Goal: Task Accomplishment & Management: Manage account settings

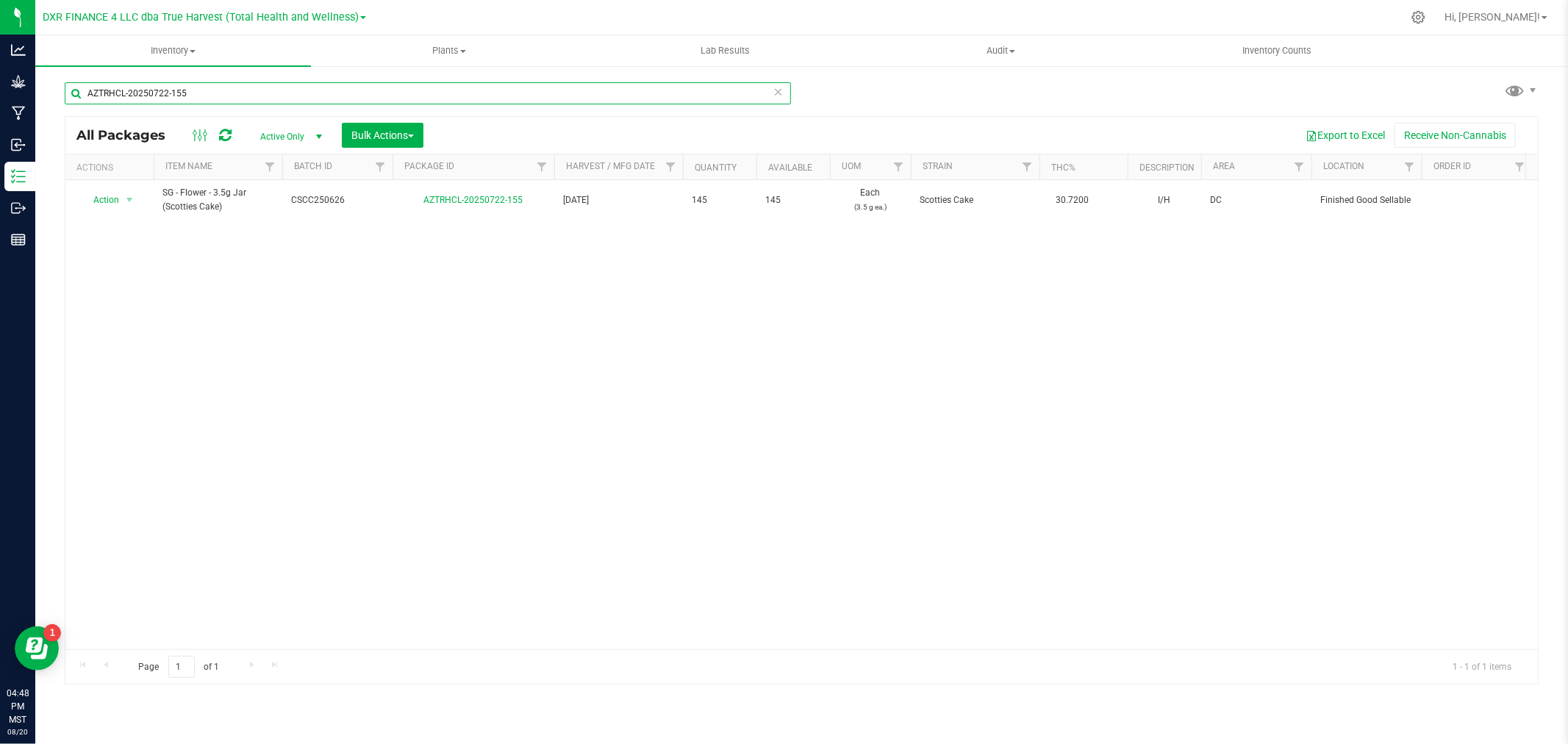
click at [231, 86] on input "AZTRHCL-20250722-155" at bounding box center [427, 94] width 727 height 22
paste input "812-158"
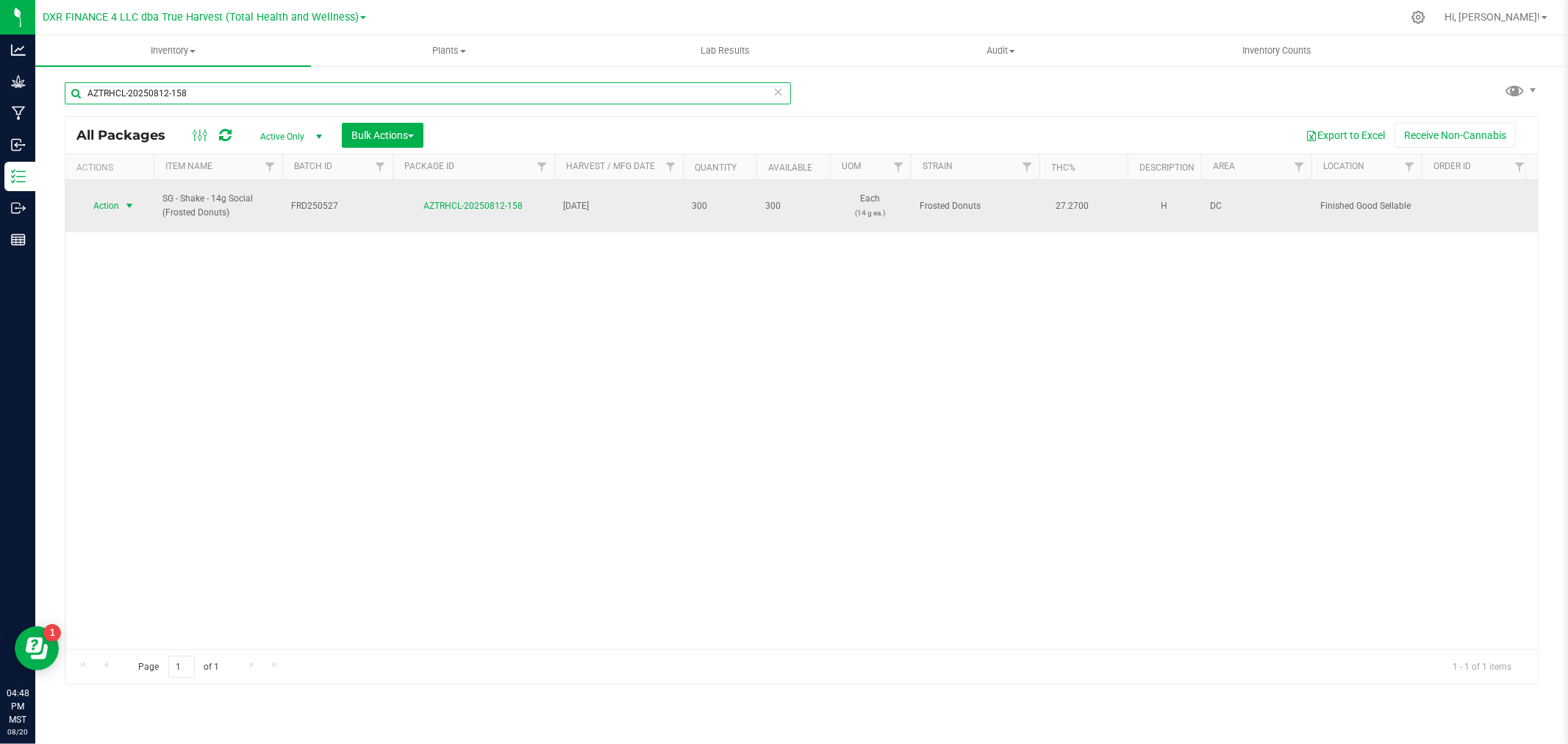
type input "AZTRHCL-20250812-158"
click at [116, 201] on span "Action" at bounding box center [99, 206] width 39 height 20
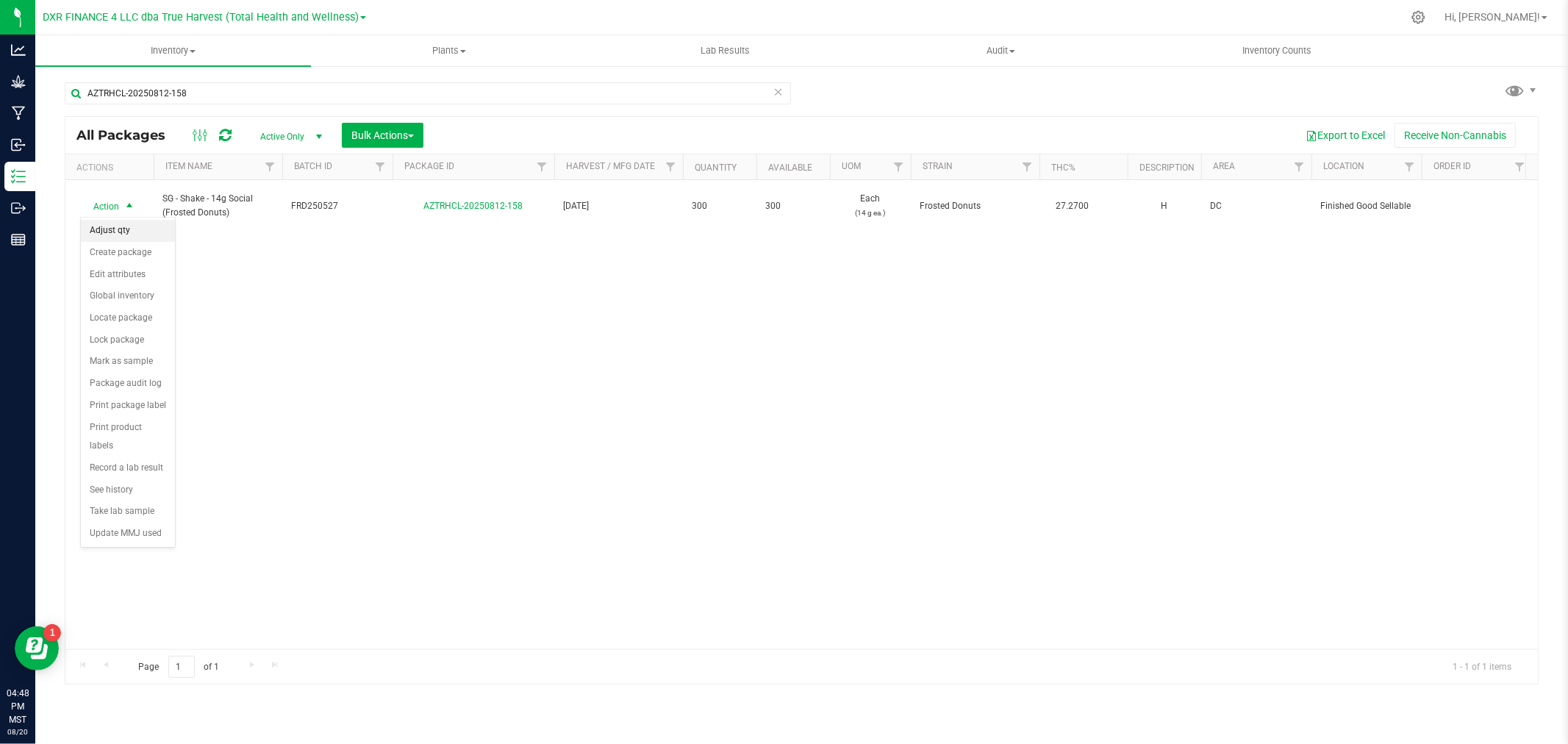
click at [130, 225] on li "Adjust qty" at bounding box center [128, 231] width 94 height 22
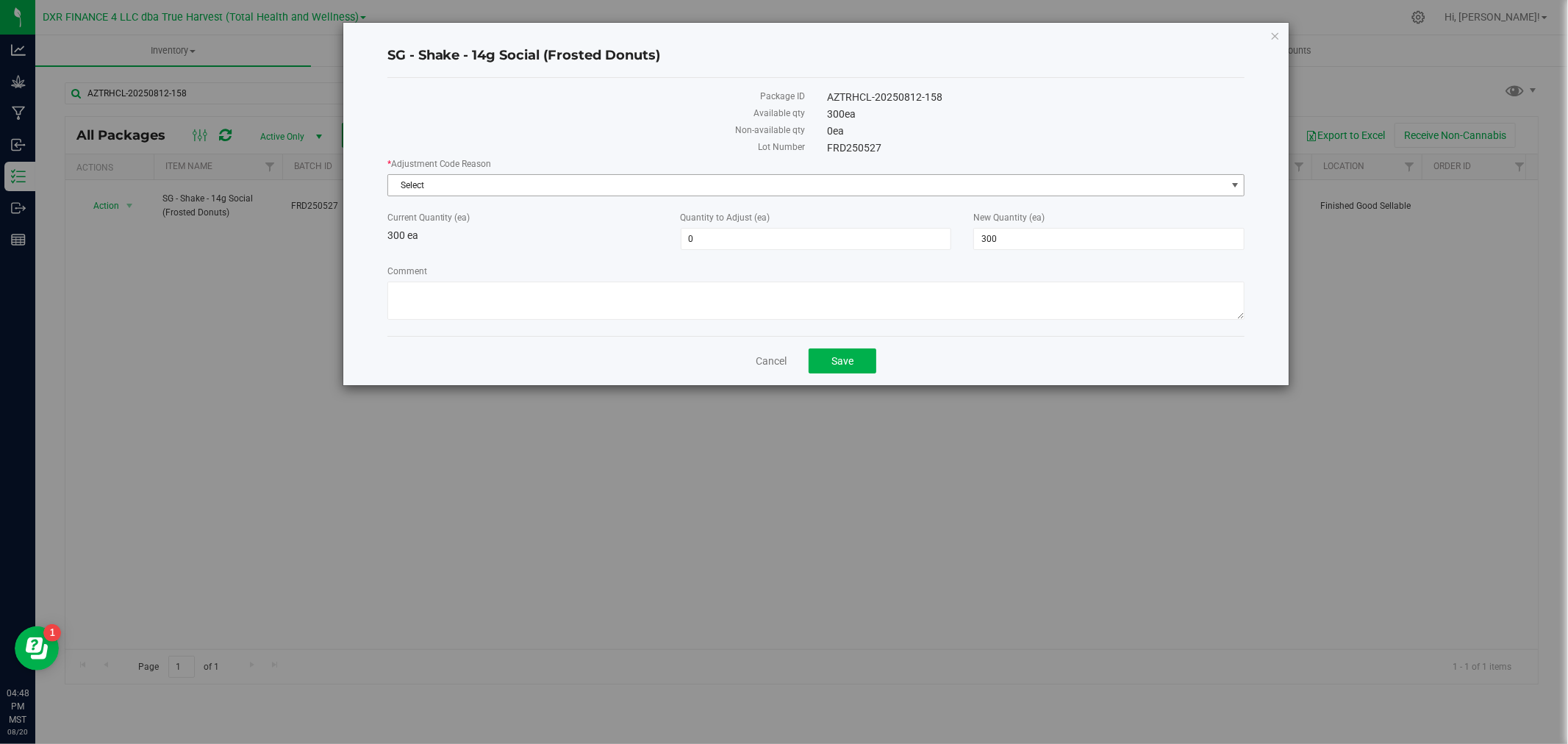
click at [534, 188] on span "Select" at bounding box center [807, 185] width 838 height 20
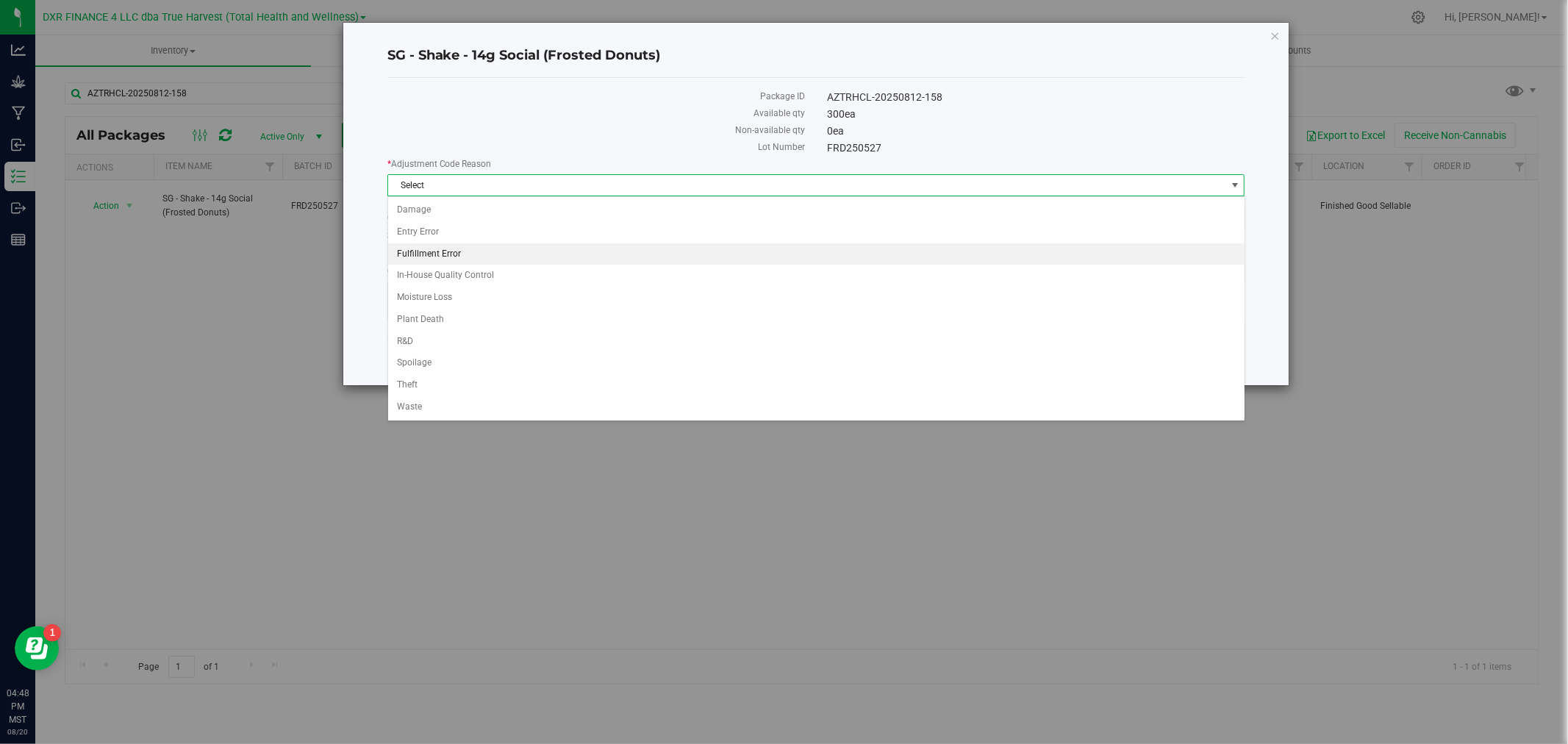
click at [449, 260] on li "Fulfillment Error" at bounding box center [817, 254] width 856 height 22
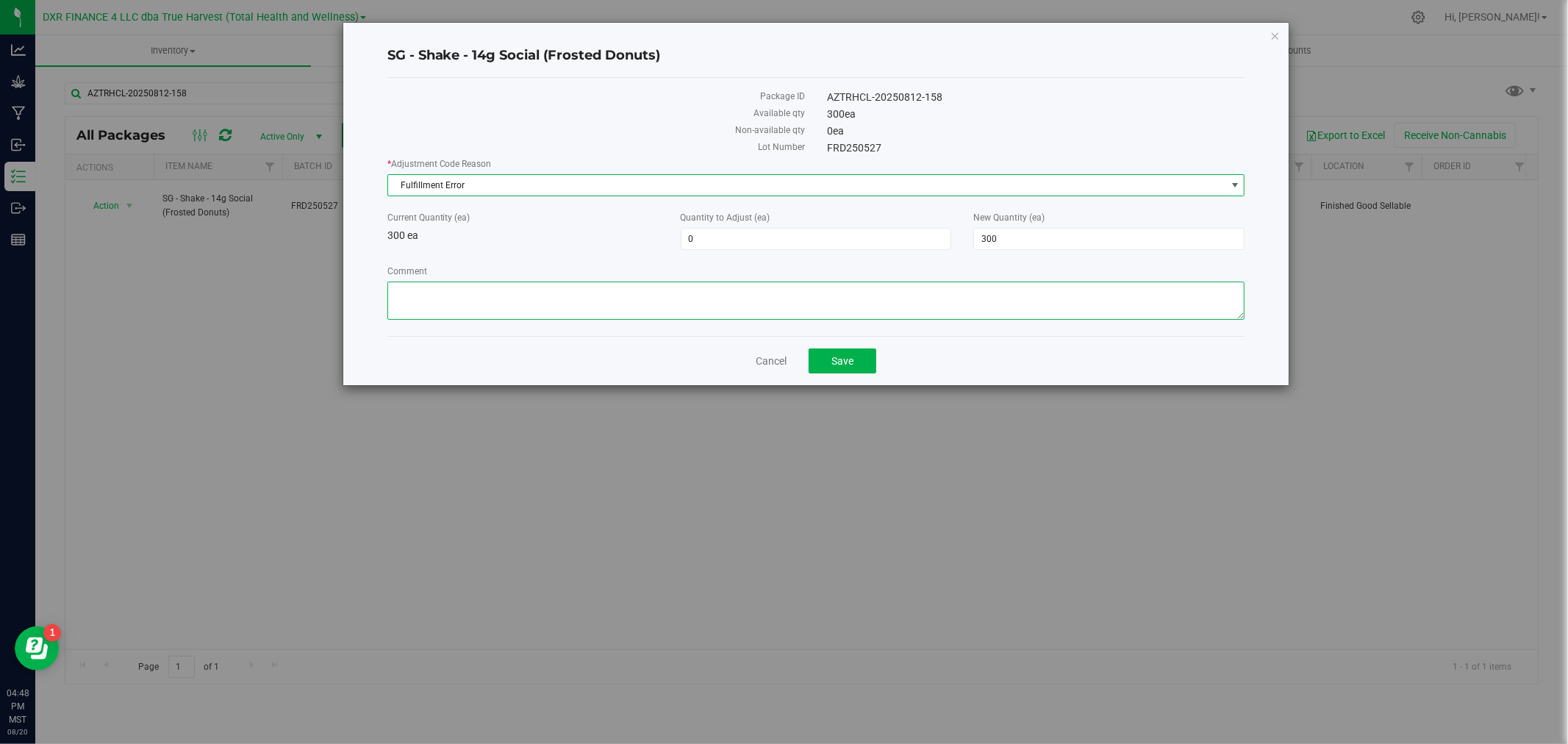
click at [461, 296] on textarea "Comment" at bounding box center [817, 301] width 858 height 39
type textarea "Mispulled an order"
click at [991, 241] on span "300 300" at bounding box center [1109, 239] width 271 height 22
type input "310"
type input "10"
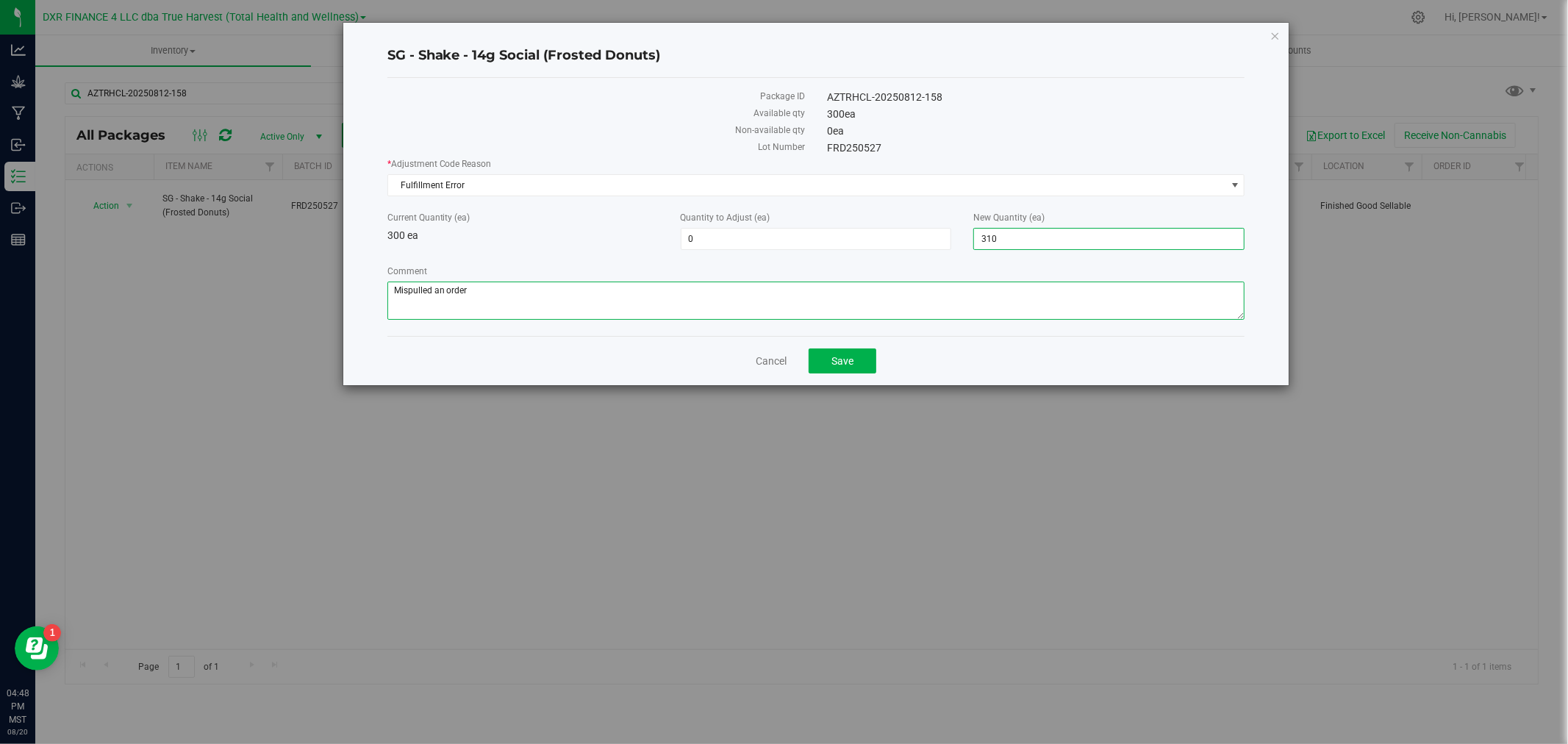
type input "310"
click at [827, 365] on button "Save" at bounding box center [842, 360] width 68 height 25
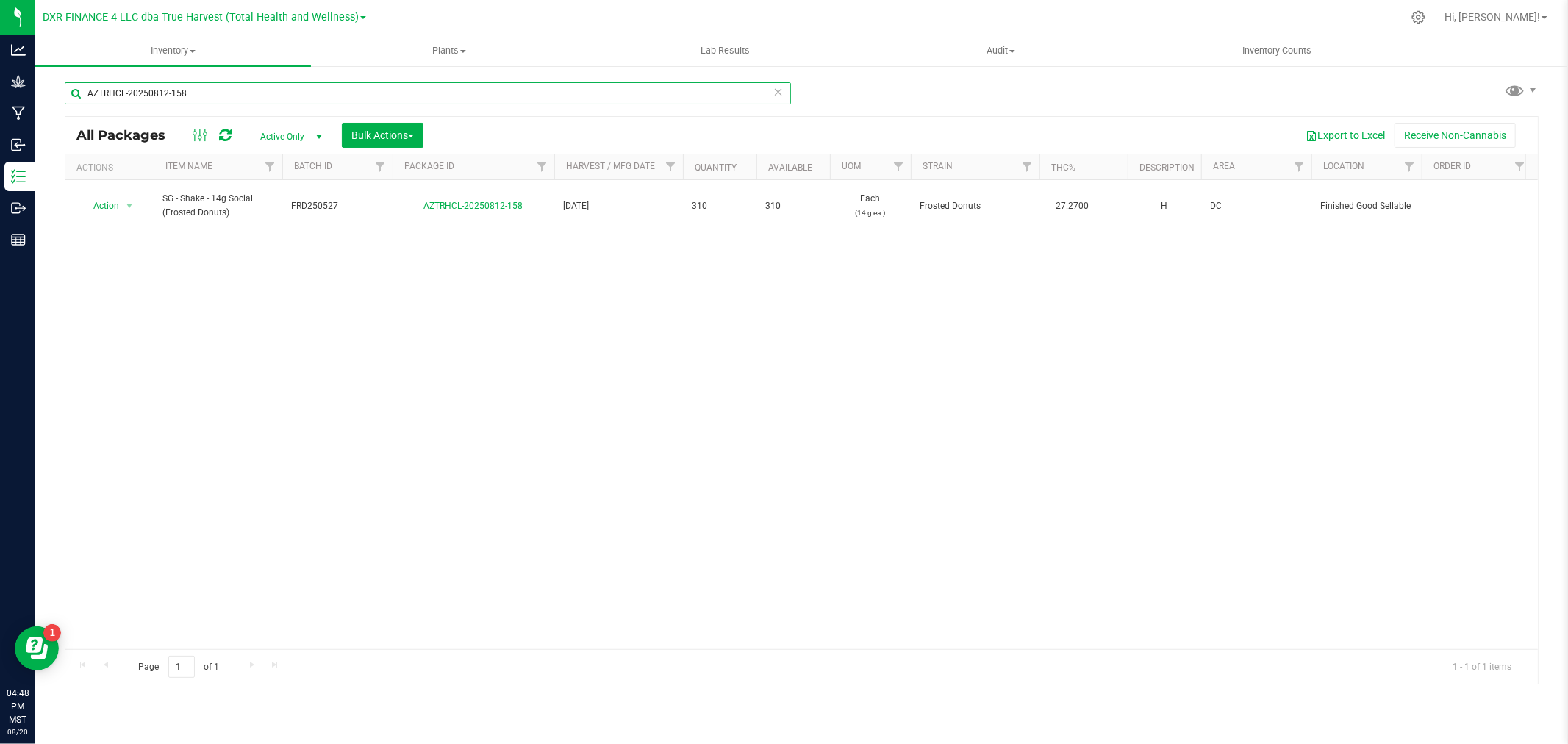
click at [145, 86] on input "AZTRHCL-20250812-158" at bounding box center [427, 94] width 727 height 22
paste input "AZTRHCL-20250715-026"
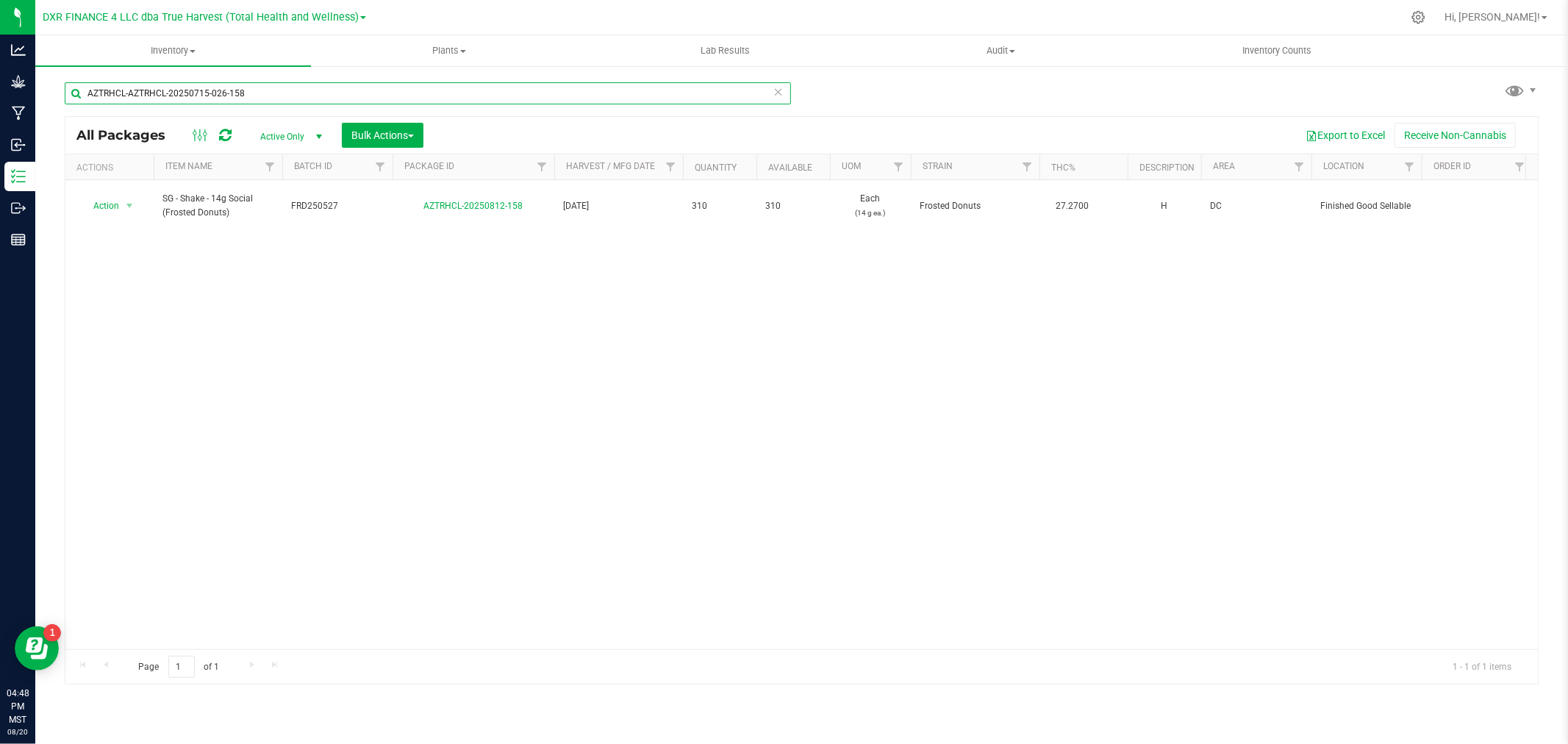
click at [145, 85] on input "AZTRHCL-AZTRHCL-20250715-026-158" at bounding box center [427, 94] width 727 height 22
paste input "20250715-026"
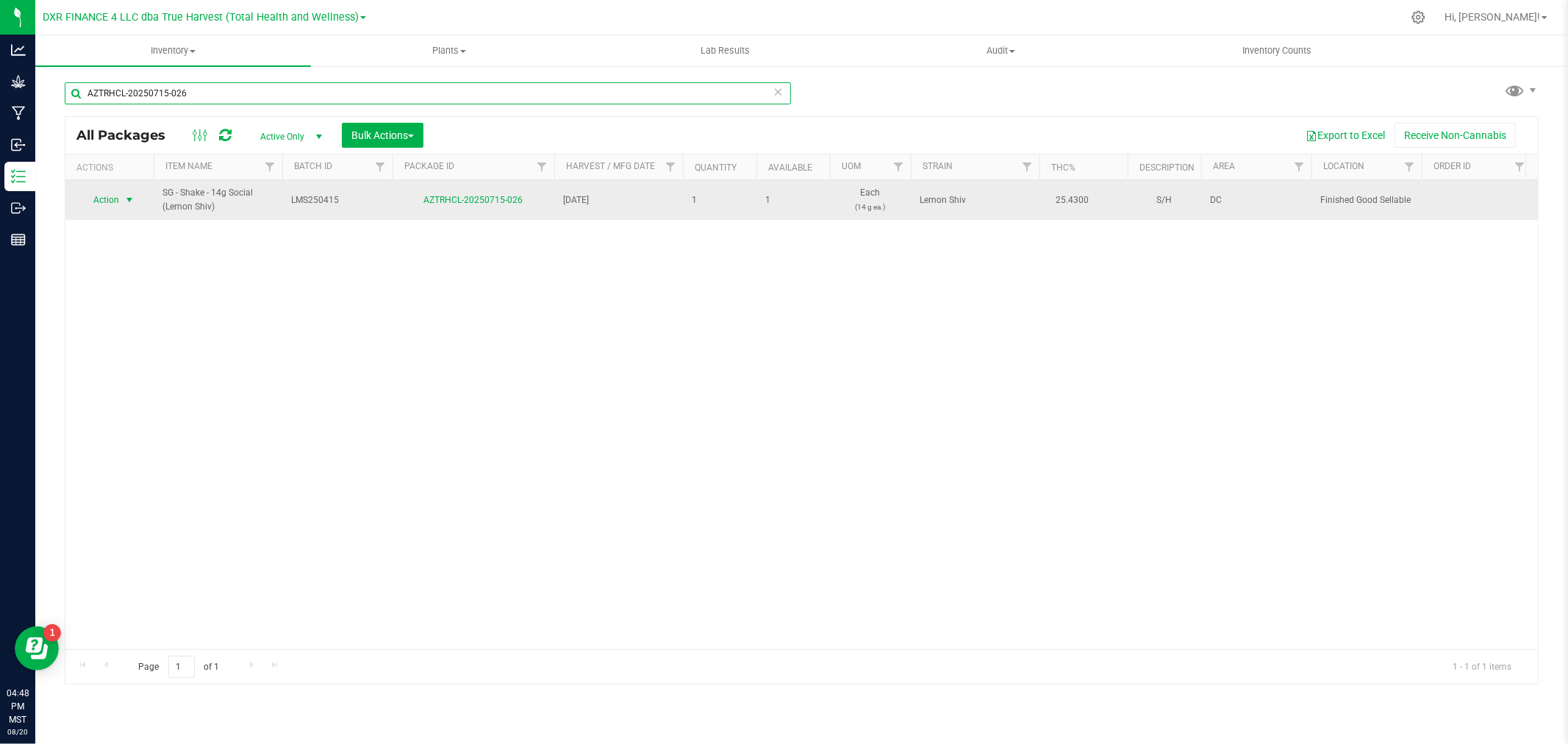
type input "AZTRHCL-20250715-026"
click at [120, 198] on span "select" at bounding box center [130, 199] width 18 height 20
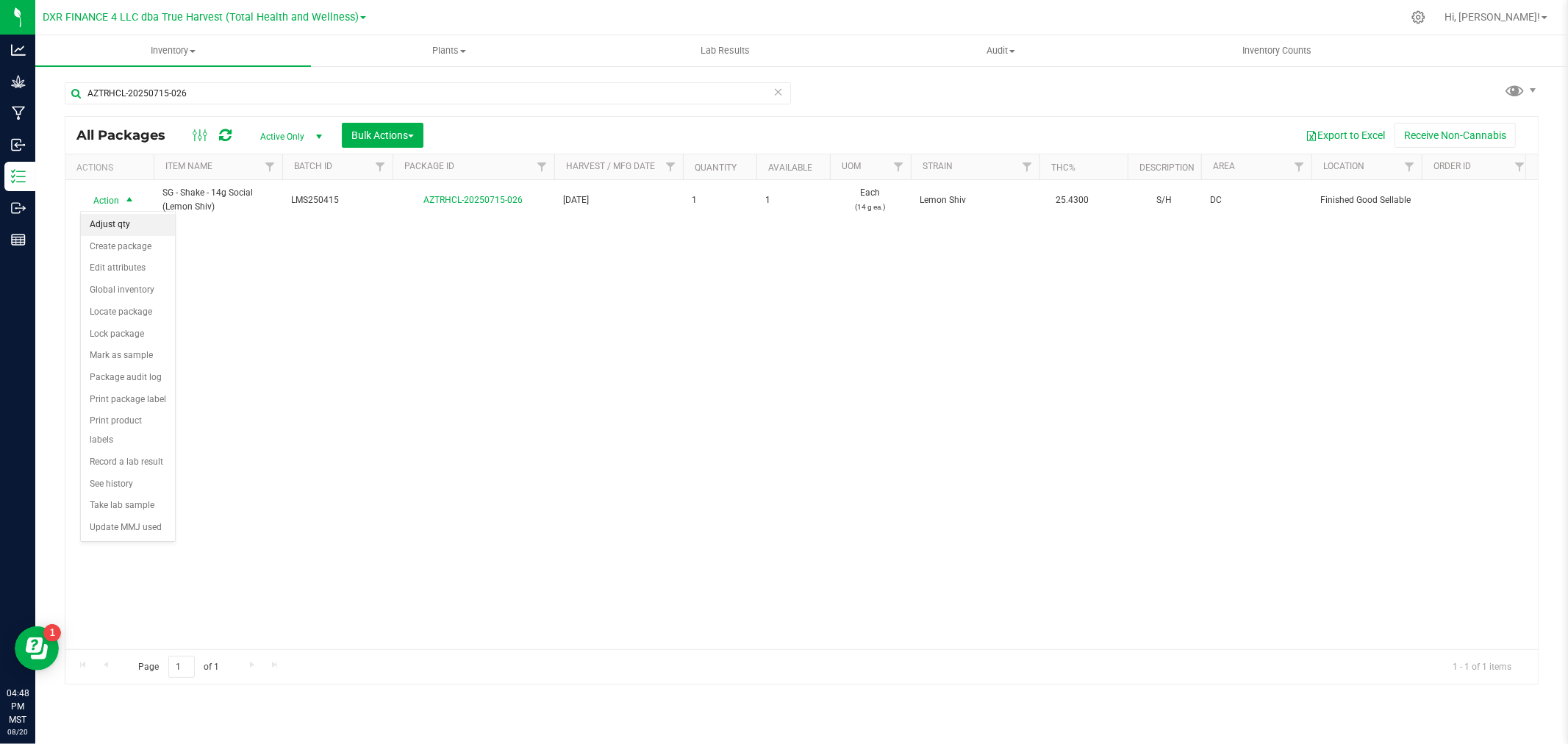
click at [122, 226] on li "Adjust qty" at bounding box center [128, 225] width 94 height 22
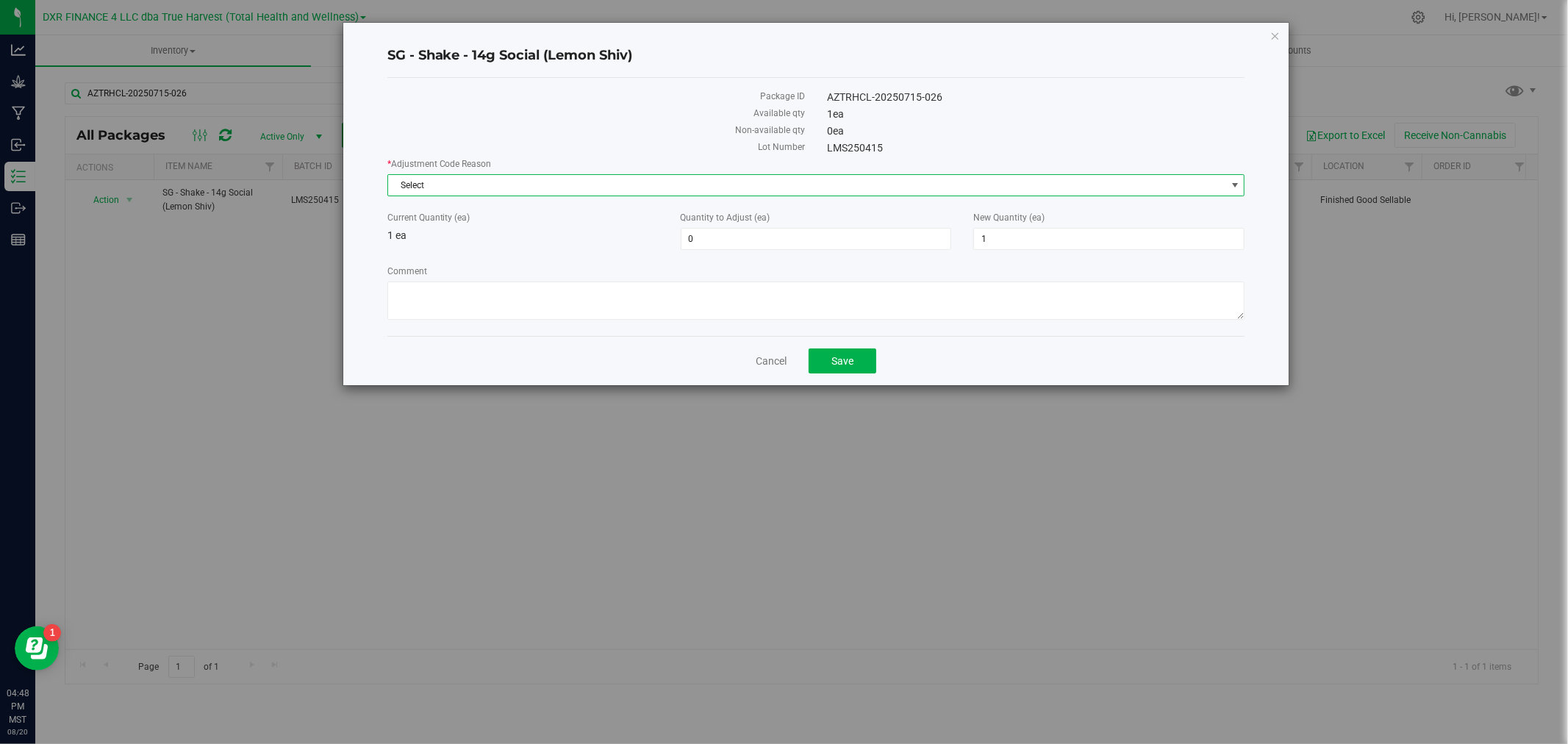
click at [537, 186] on span "Select" at bounding box center [807, 185] width 838 height 20
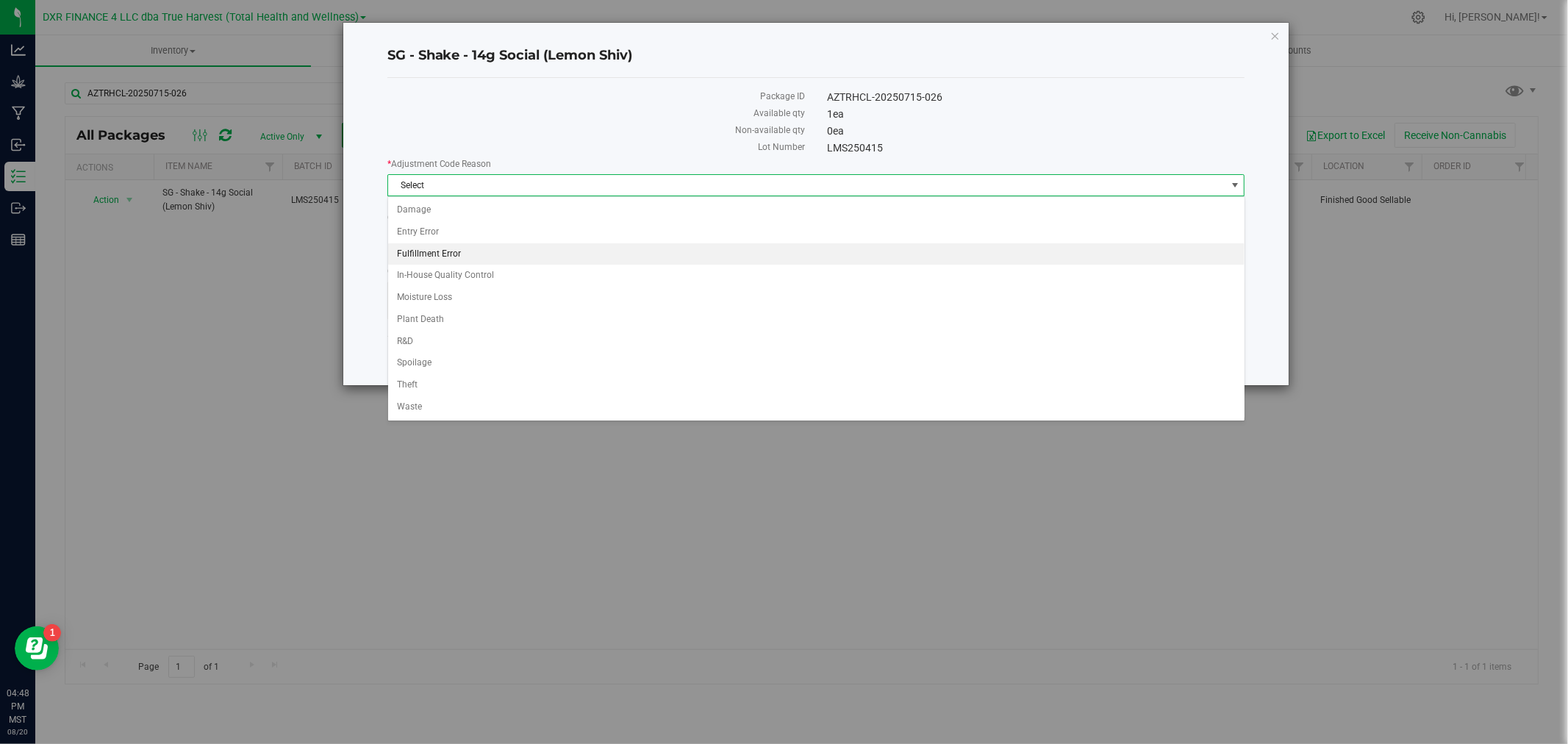
click at [450, 251] on li "Fulfillment Error" at bounding box center [817, 254] width 856 height 22
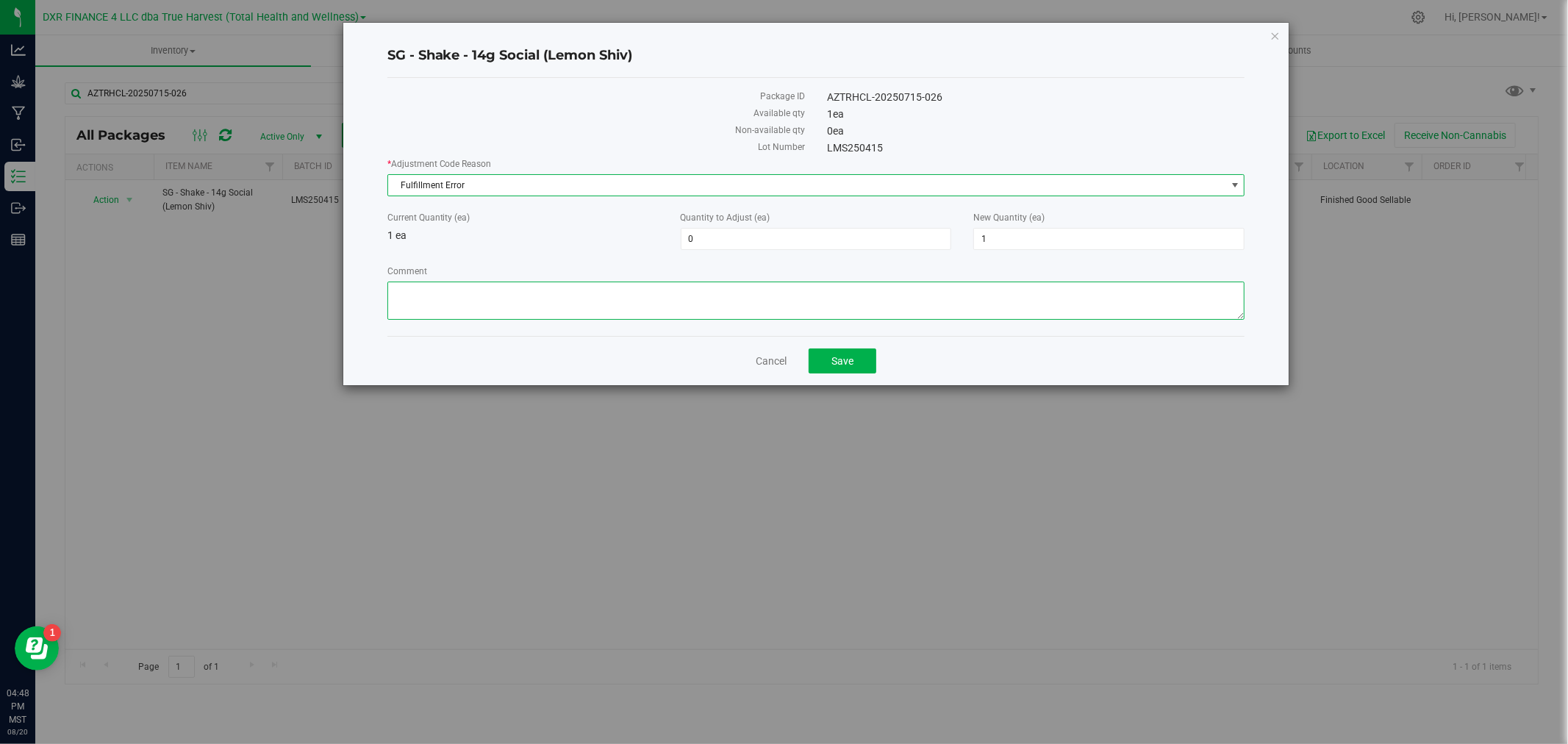
click at [450, 287] on textarea "Comment" at bounding box center [817, 301] width 858 height 39
type textarea "Mispulled an order"
click at [998, 235] on span "1 1" at bounding box center [1109, 239] width 271 height 22
click at [998, 234] on input "1" at bounding box center [1109, 239] width 270 height 20
type input "6"
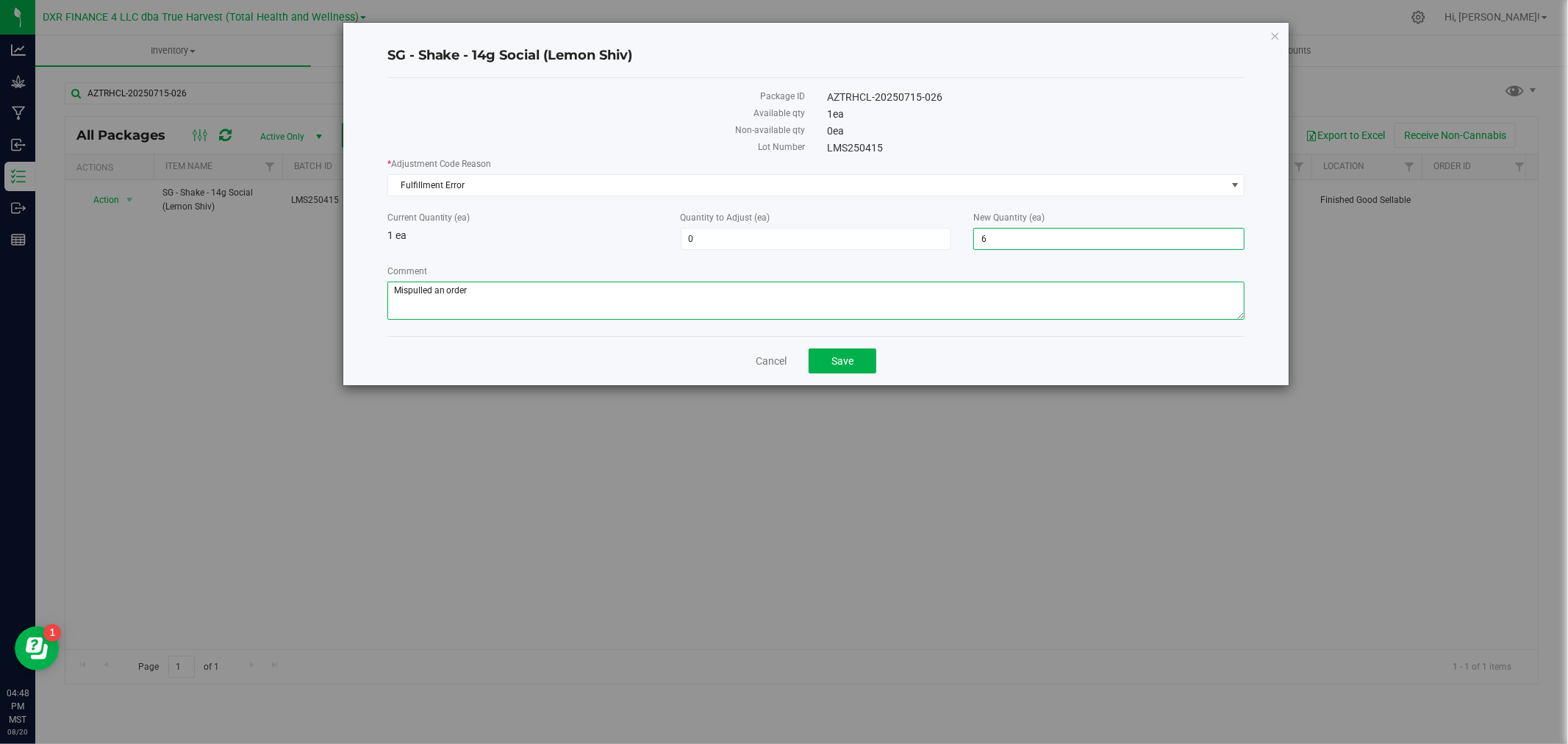
type input "5"
type input "6"
click at [950, 290] on textarea "Comment" at bounding box center [817, 301] width 858 height 39
click at [865, 355] on button "Save" at bounding box center [842, 360] width 68 height 25
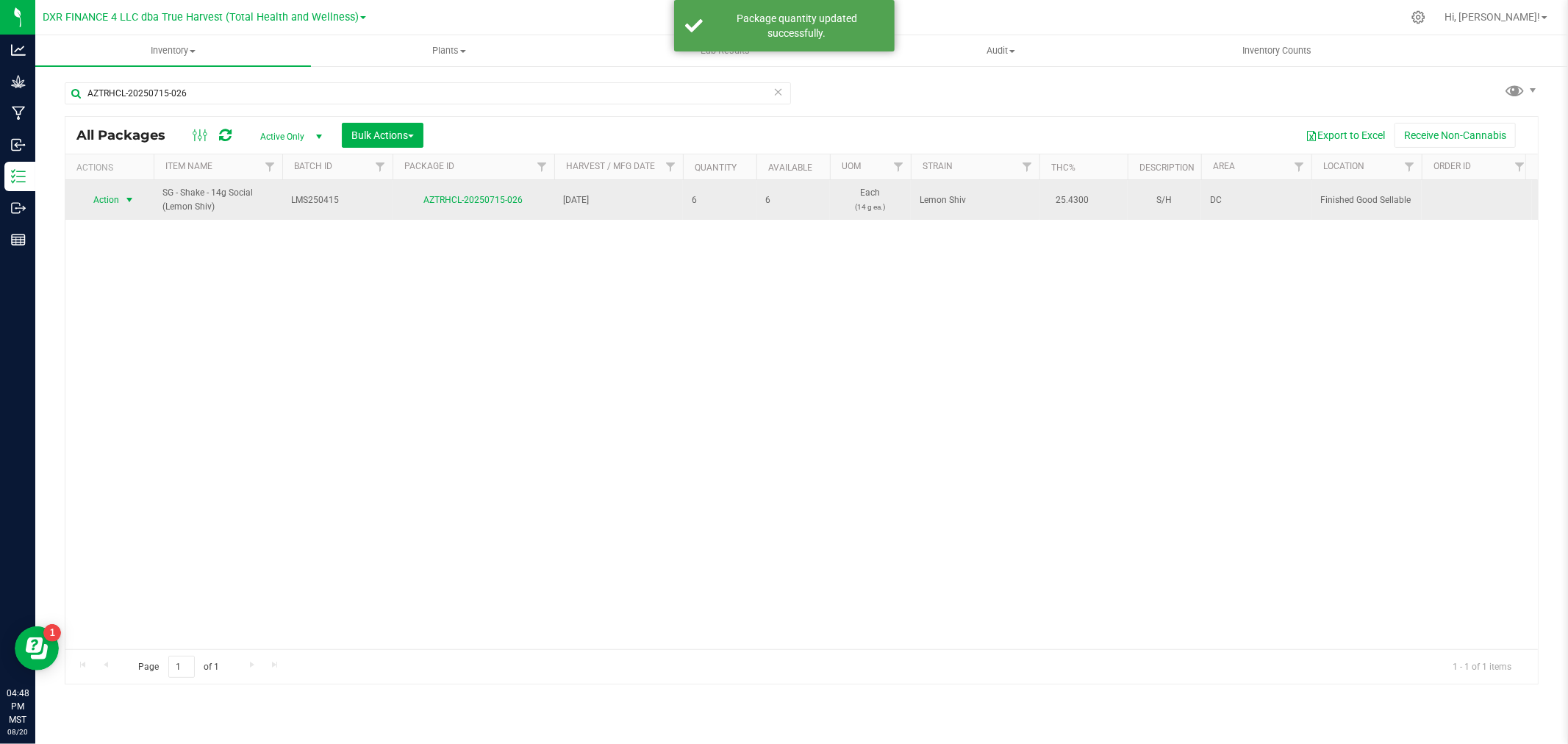
click at [97, 208] on span "Action" at bounding box center [99, 199] width 39 height 20
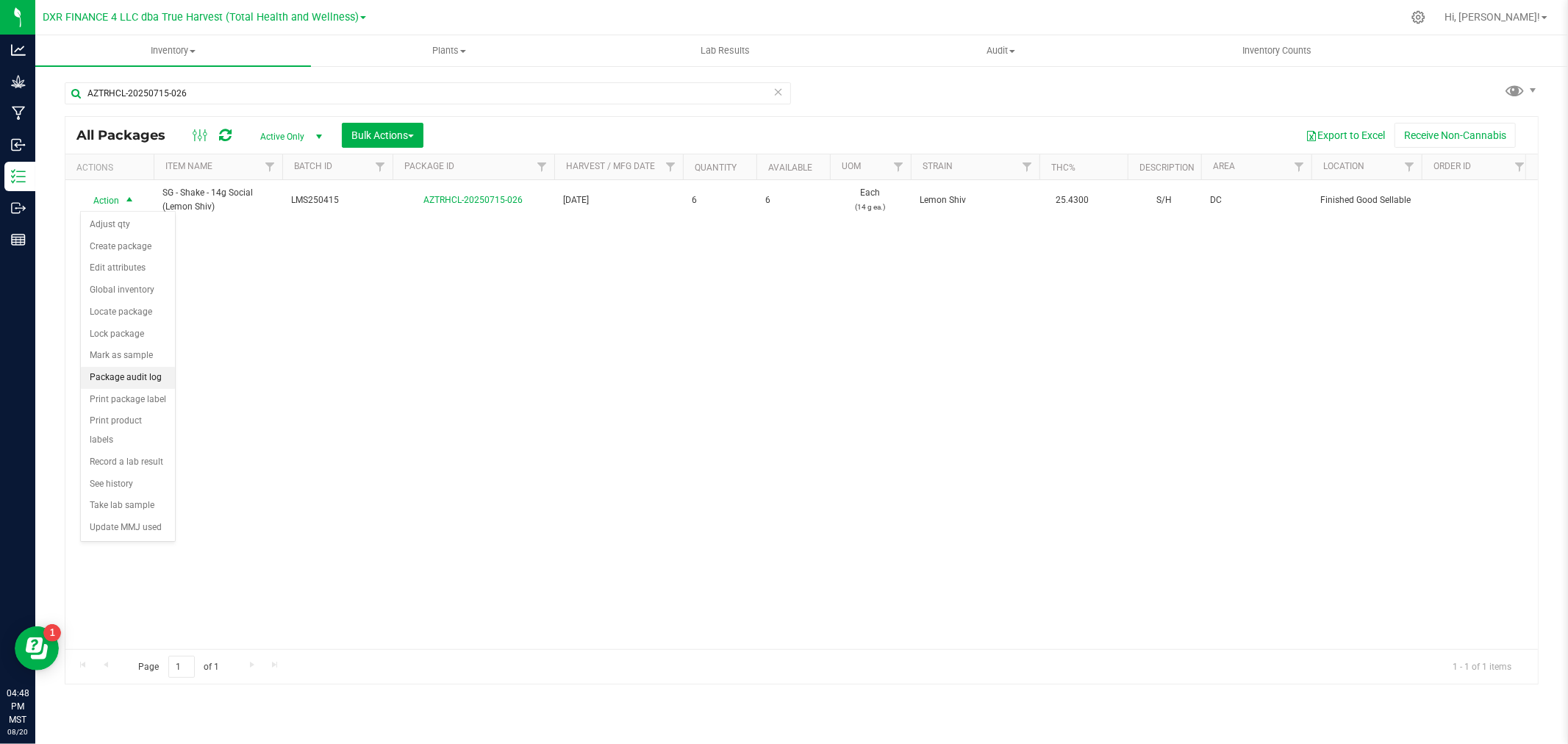
click at [123, 385] on li "Package audit log" at bounding box center [128, 378] width 94 height 22
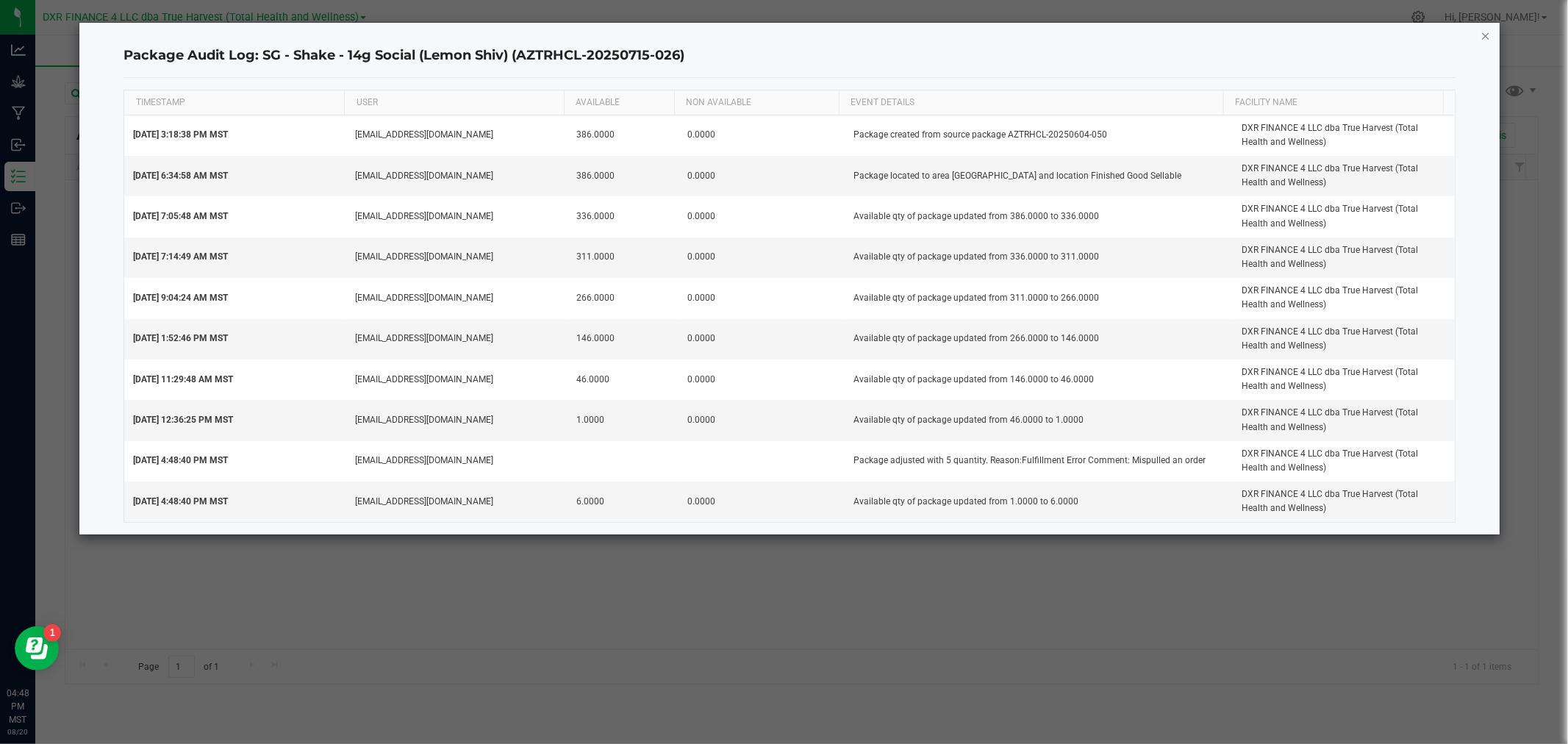
click at [1482, 35] on div "Package Audit Log: SG - Shake - 14g Social (Lemon Shiv) (AZTRHCL-20250715-026) …" at bounding box center [788, 278] width 1419 height 512
click at [1482, 35] on icon "button" at bounding box center [1485, 35] width 10 height 17
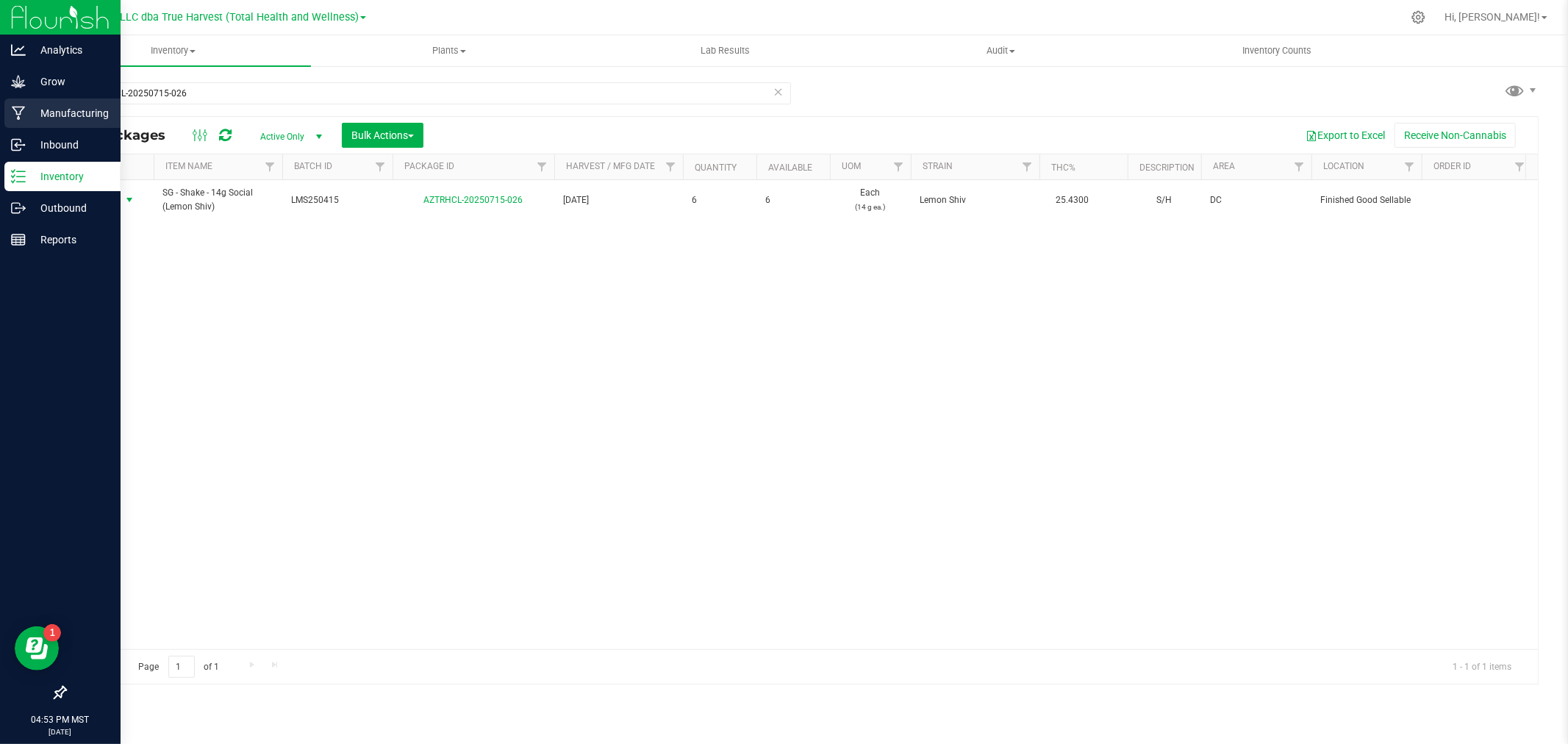
click at [44, 126] on div "Manufacturing" at bounding box center [62, 113] width 116 height 29
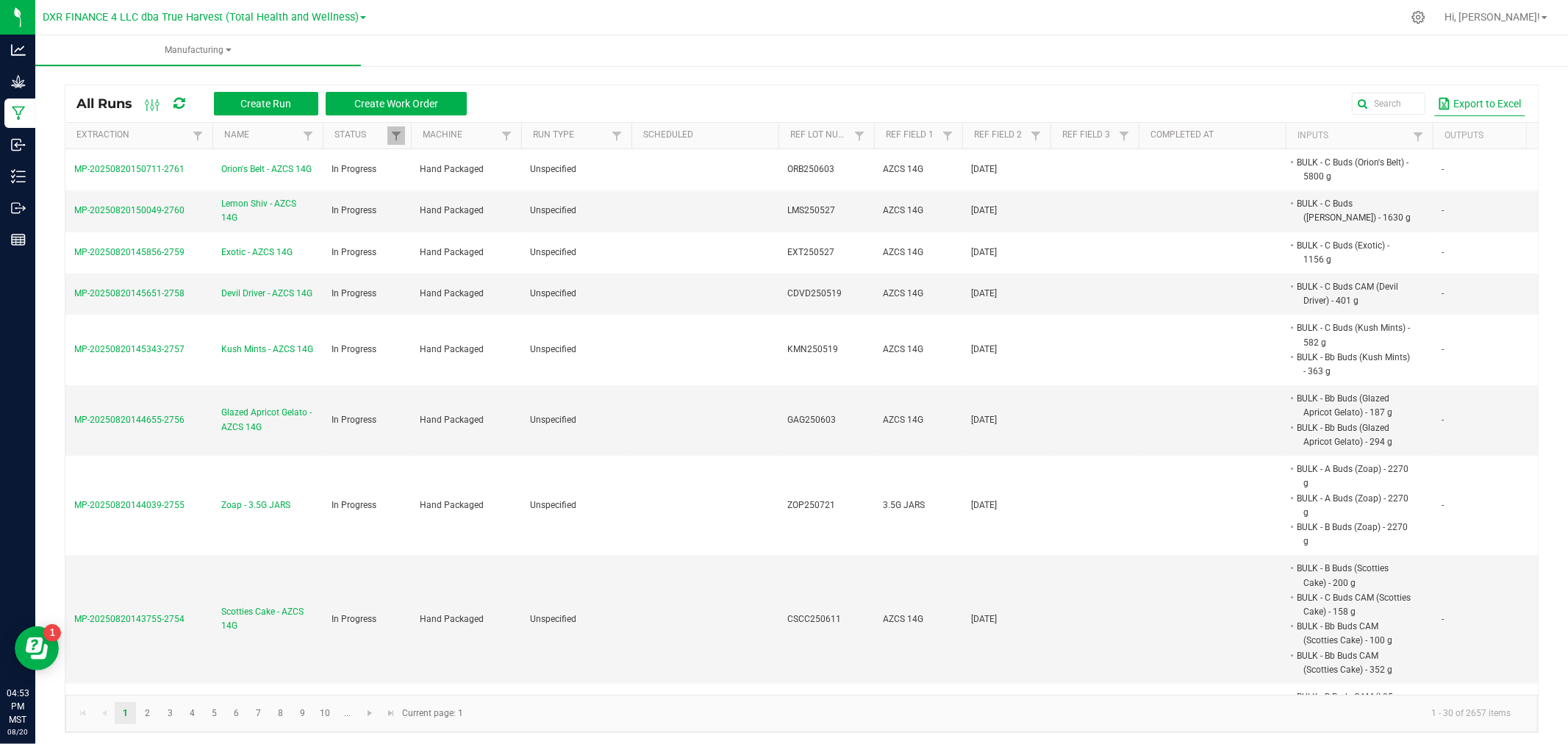
click at [1474, 104] on button "Export to Excel" at bounding box center [1479, 103] width 91 height 25
